Goal: Unclear: Browse casually

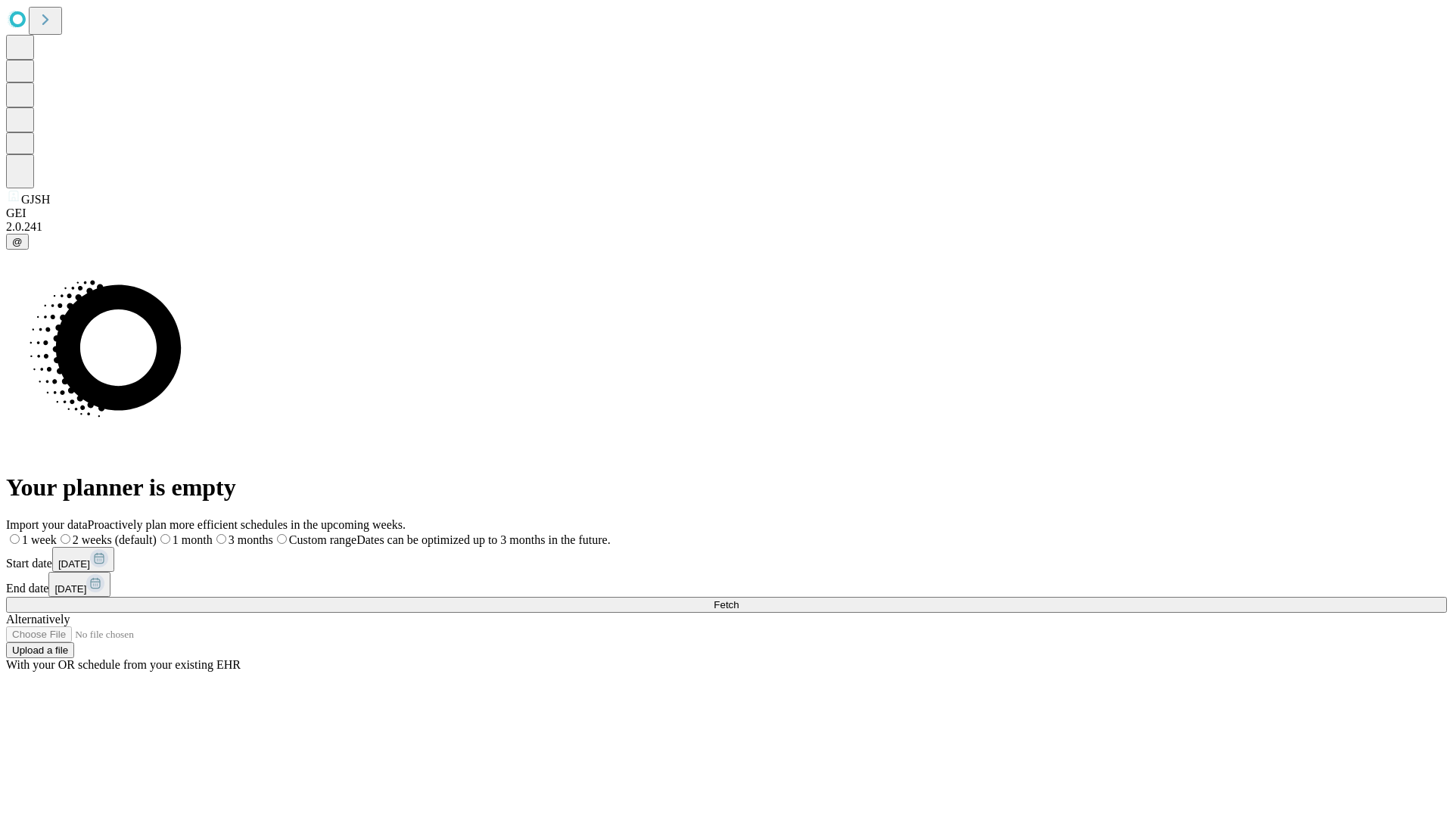
click at [739, 599] on span "Fetch" at bounding box center [726, 604] width 25 height 11
